Goal: Task Accomplishment & Management: Manage account settings

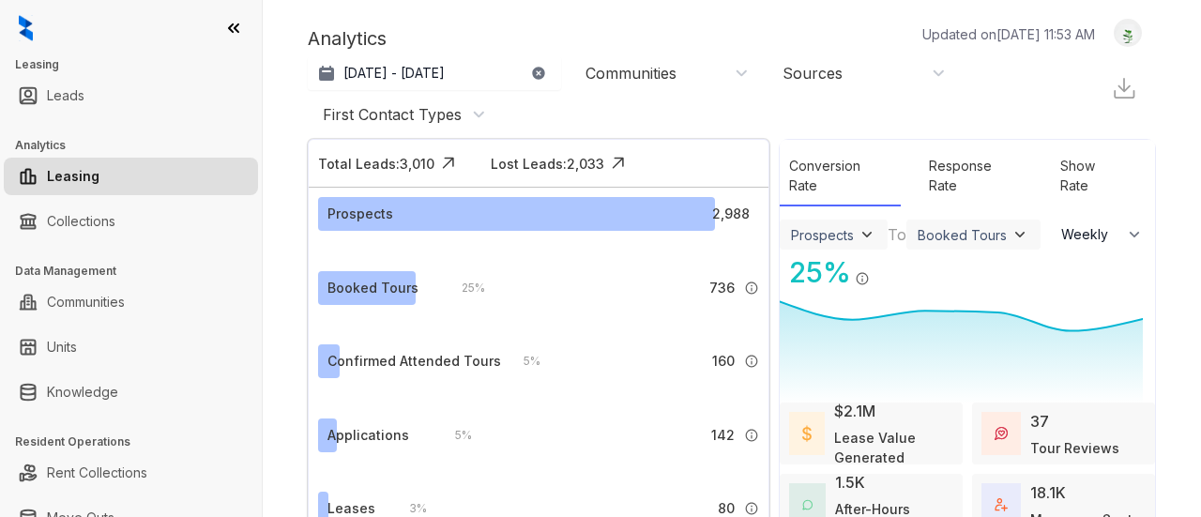
select select "******"
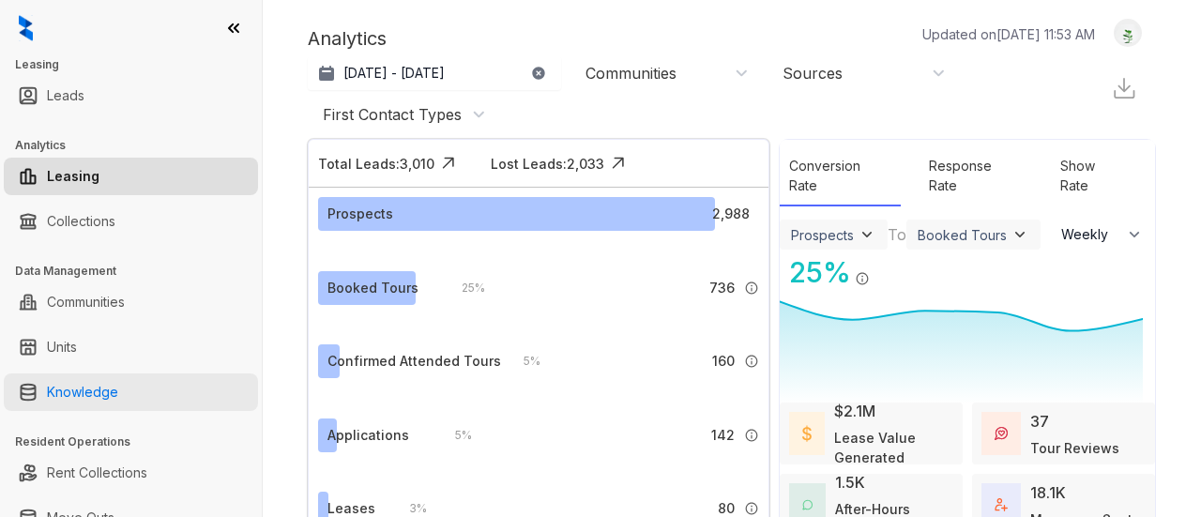
click at [118, 387] on link "Knowledge" at bounding box center [82, 392] width 71 height 38
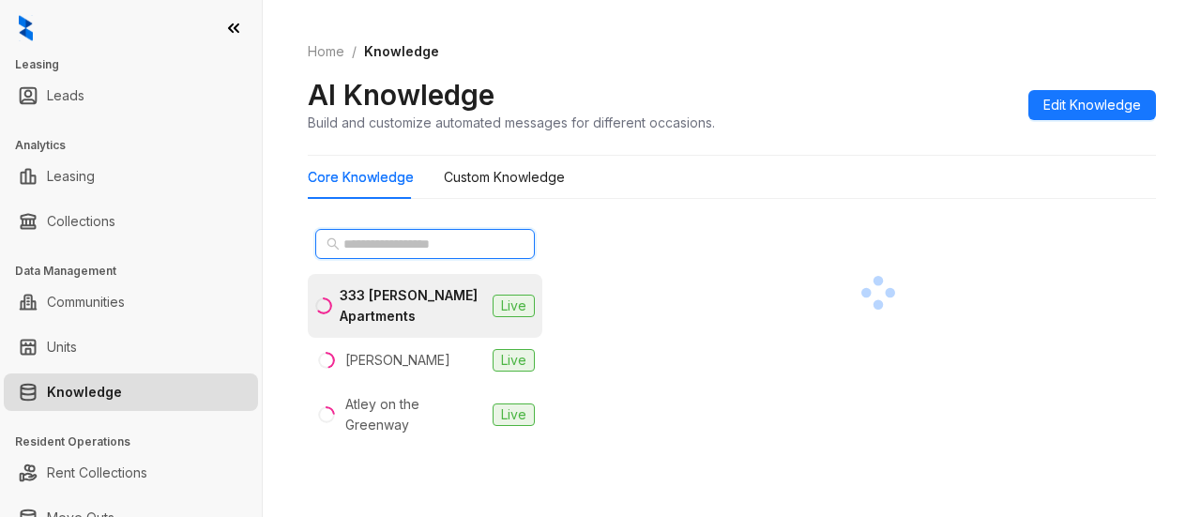
click at [459, 245] on input "text" at bounding box center [425, 244] width 165 height 21
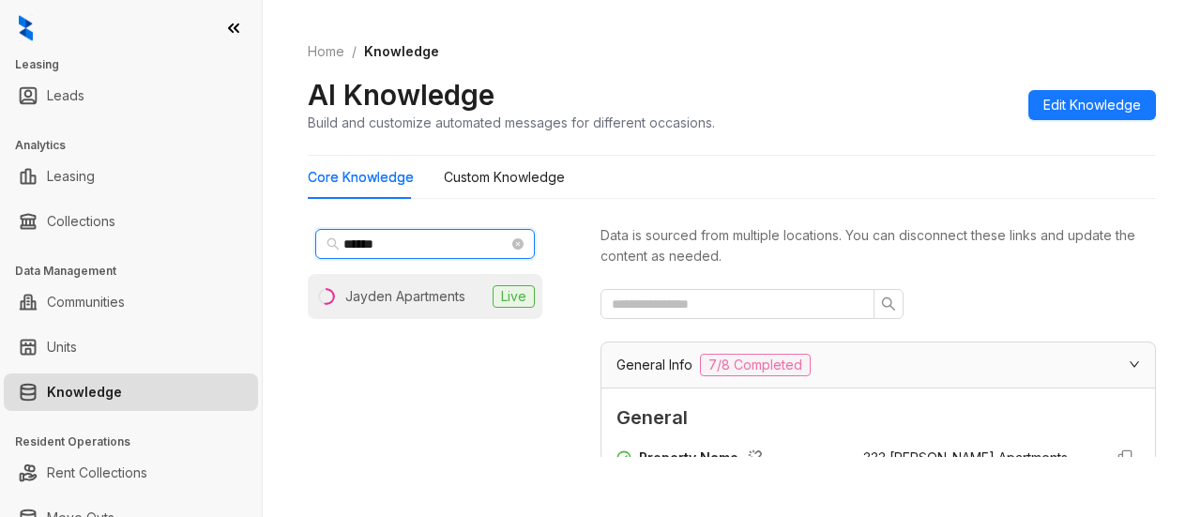
type input "******"
click at [419, 287] on div "Jayden Apartments" at bounding box center [405, 296] width 120 height 21
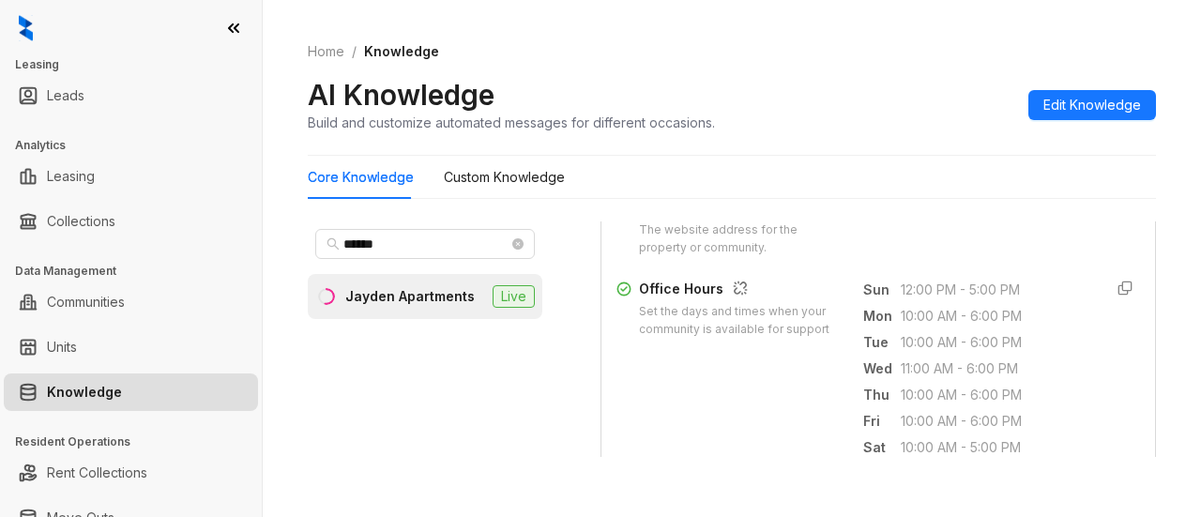
scroll to position [679, 0]
click at [1118, 294] on icon "button" at bounding box center [1125, 289] width 15 height 15
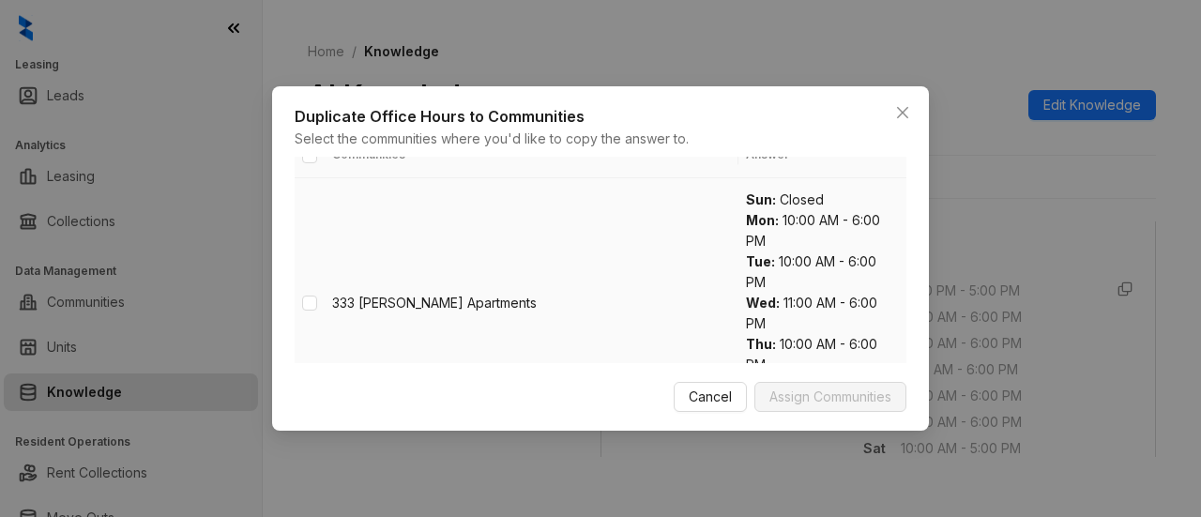
scroll to position [0, 0]
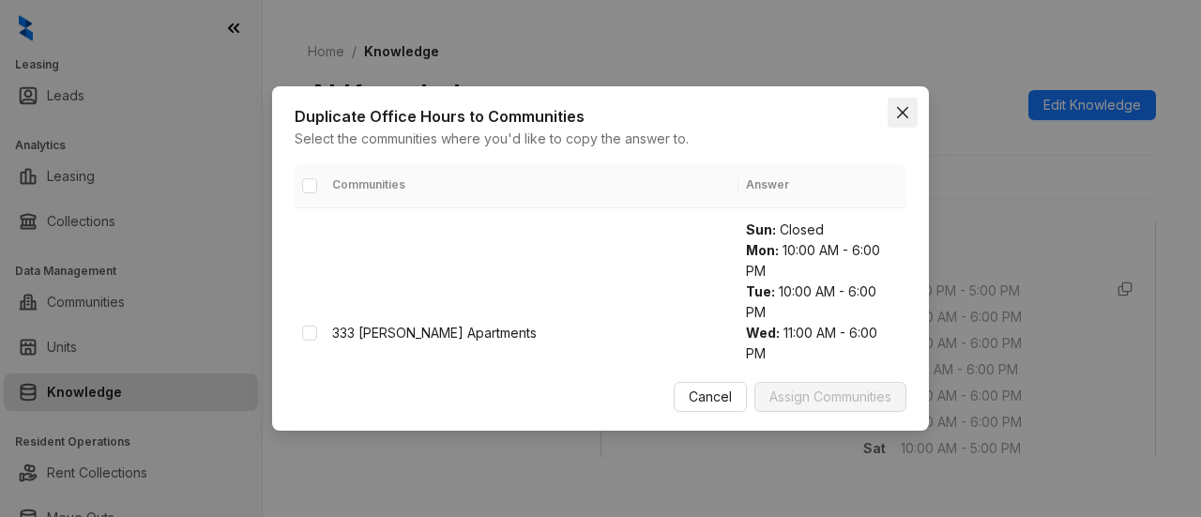
click at [892, 109] on span "Close" at bounding box center [903, 112] width 30 height 15
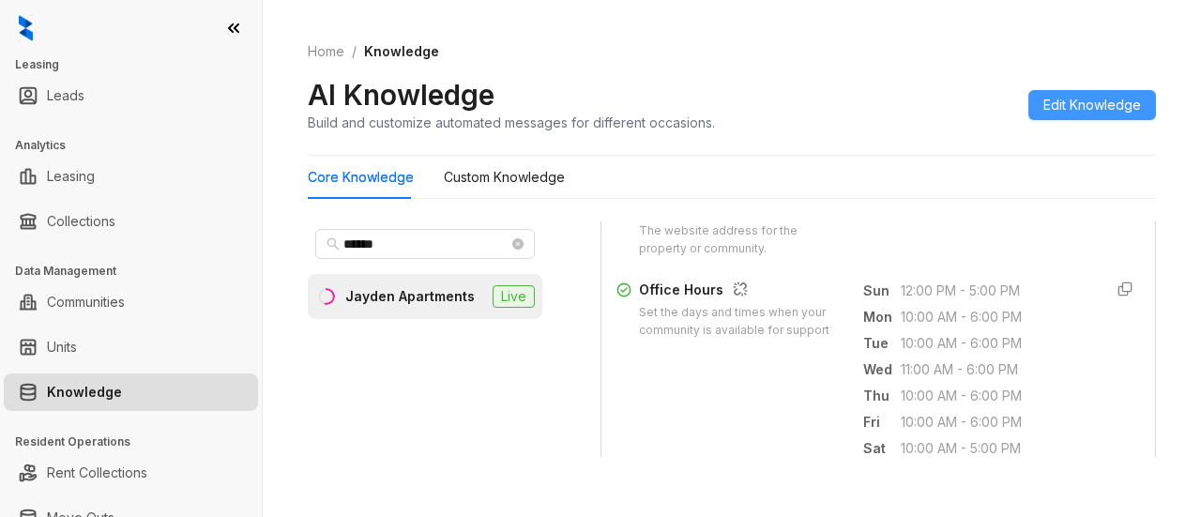
click at [1054, 103] on span "Edit Knowledge" at bounding box center [1093, 105] width 98 height 21
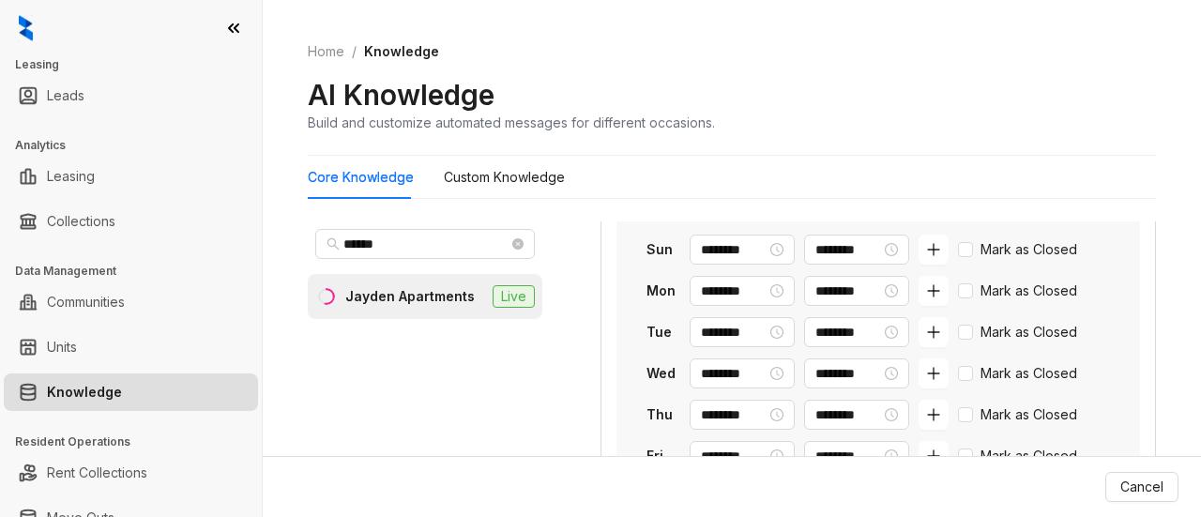
scroll to position [947, 0]
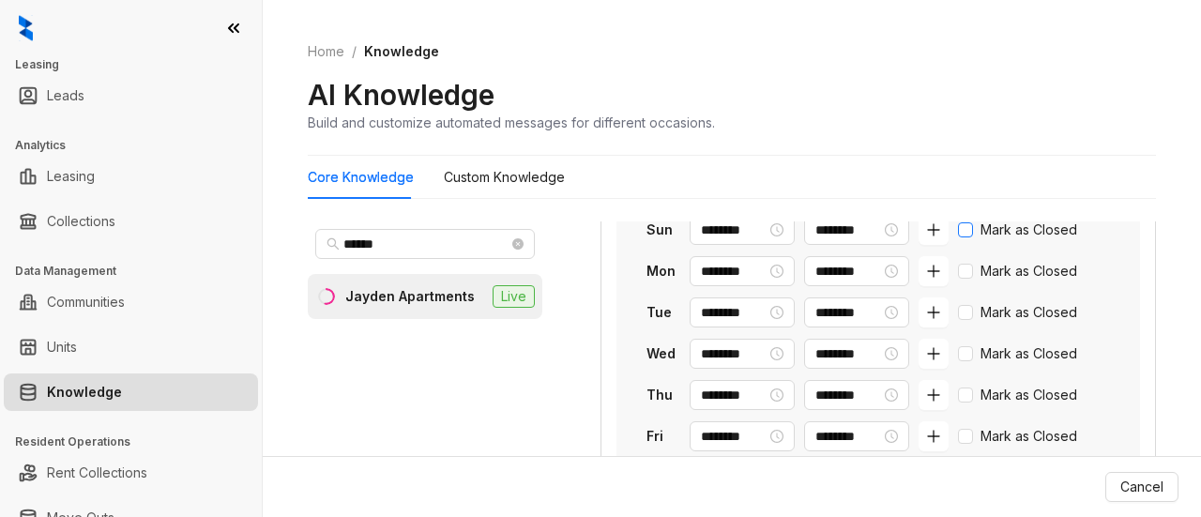
click at [973, 240] on span "Mark as Closed" at bounding box center [1029, 230] width 112 height 21
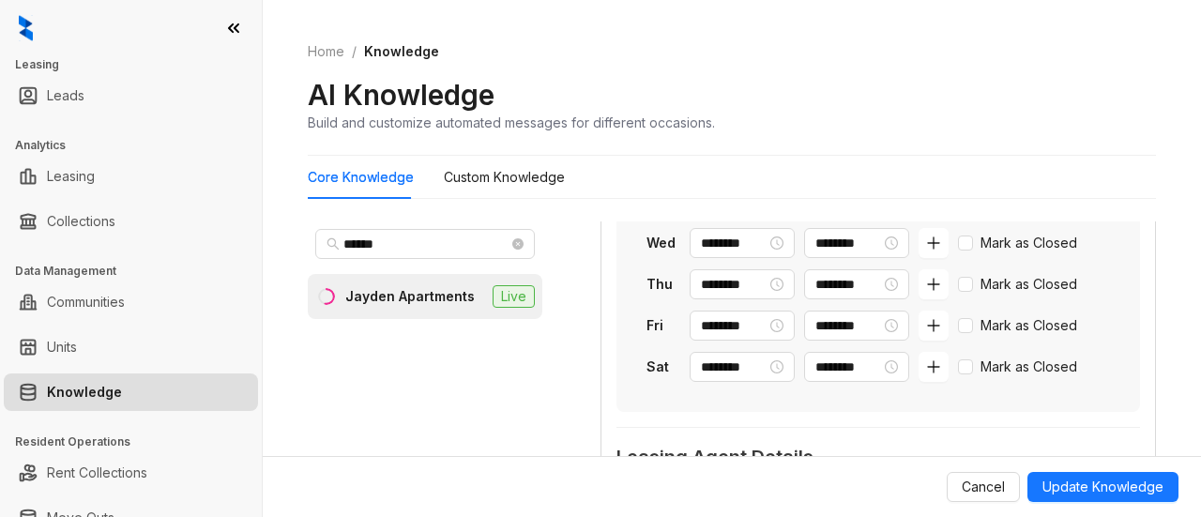
scroll to position [1059, 0]
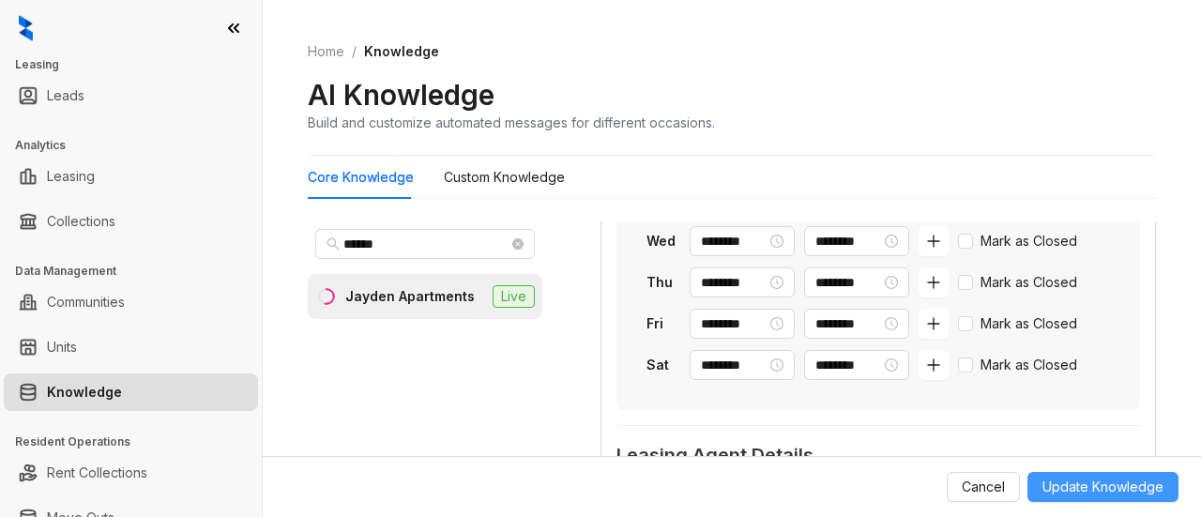
click at [1098, 481] on span "Update Knowledge" at bounding box center [1103, 487] width 121 height 21
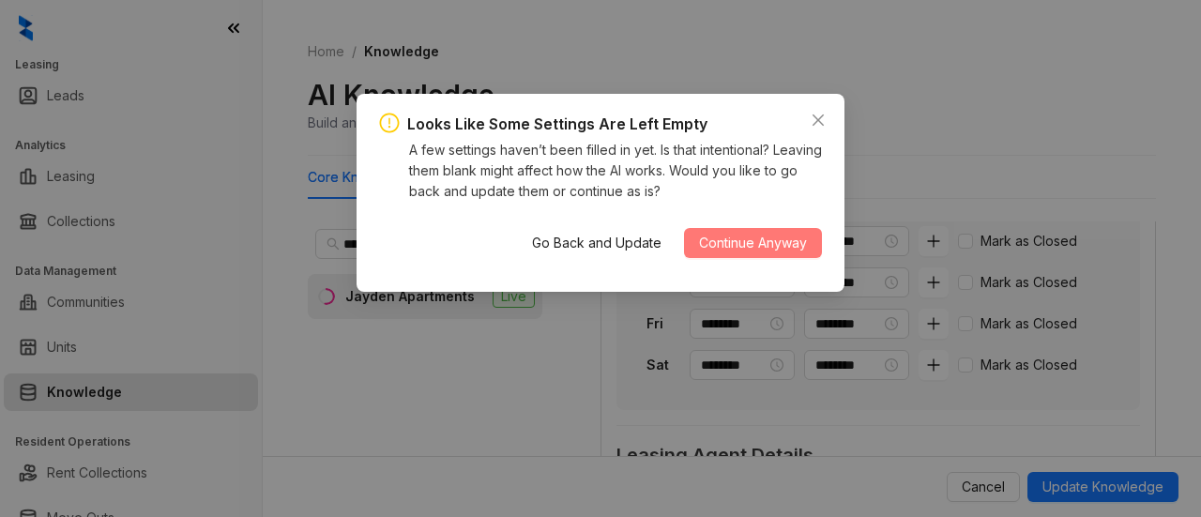
click at [738, 246] on span "Continue Anyway" at bounding box center [753, 243] width 108 height 21
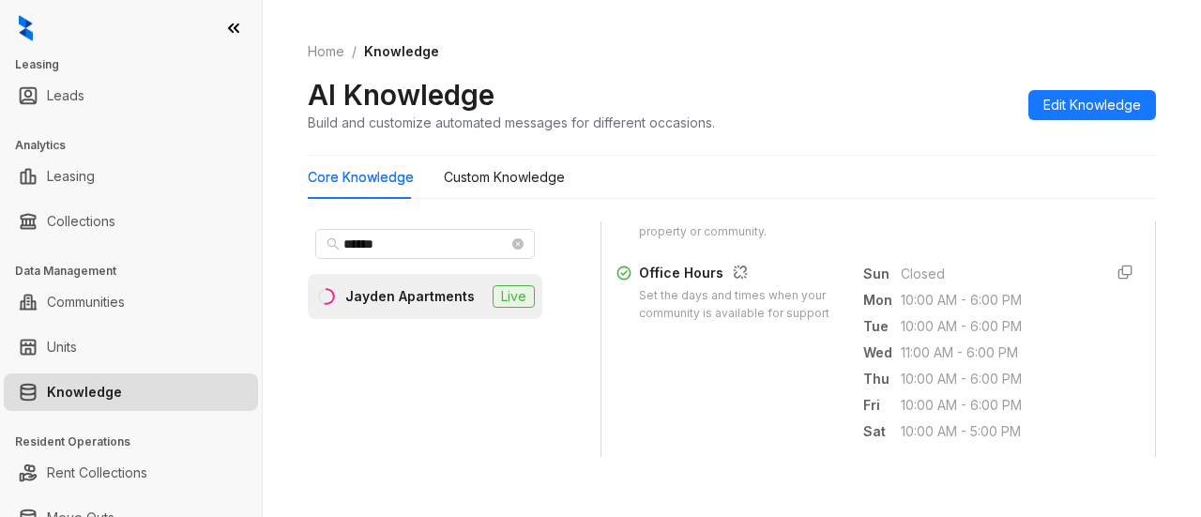
scroll to position [695, 0]
